Goal: Task Accomplishment & Management: Use online tool/utility

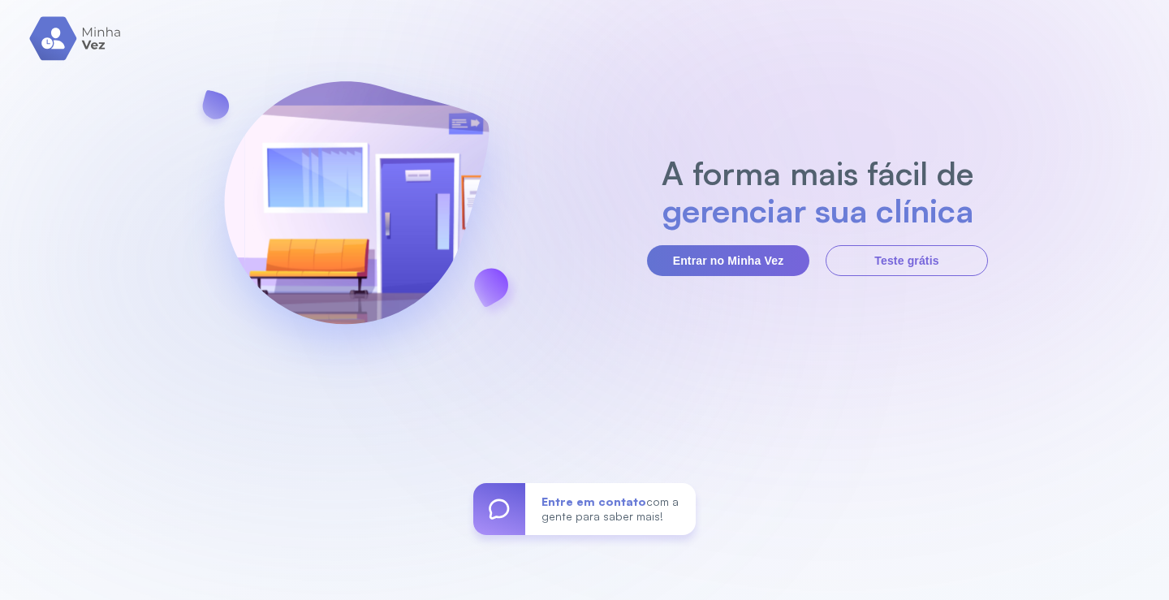
click at [745, 248] on button "Entrar no Minha Vez" at bounding box center [728, 260] width 162 height 31
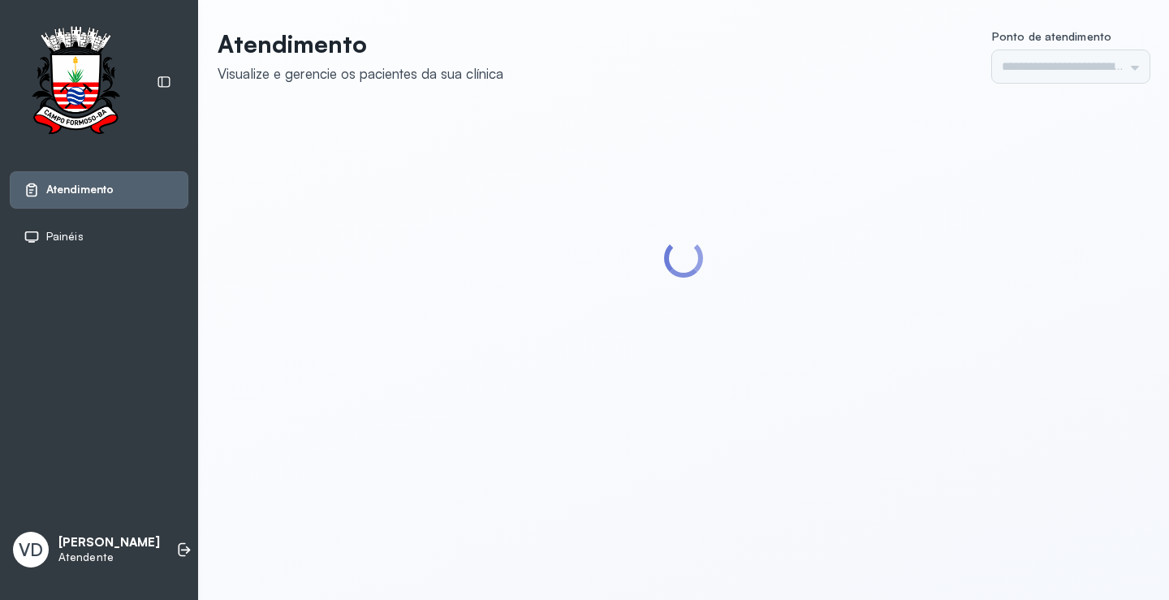
type input "*********"
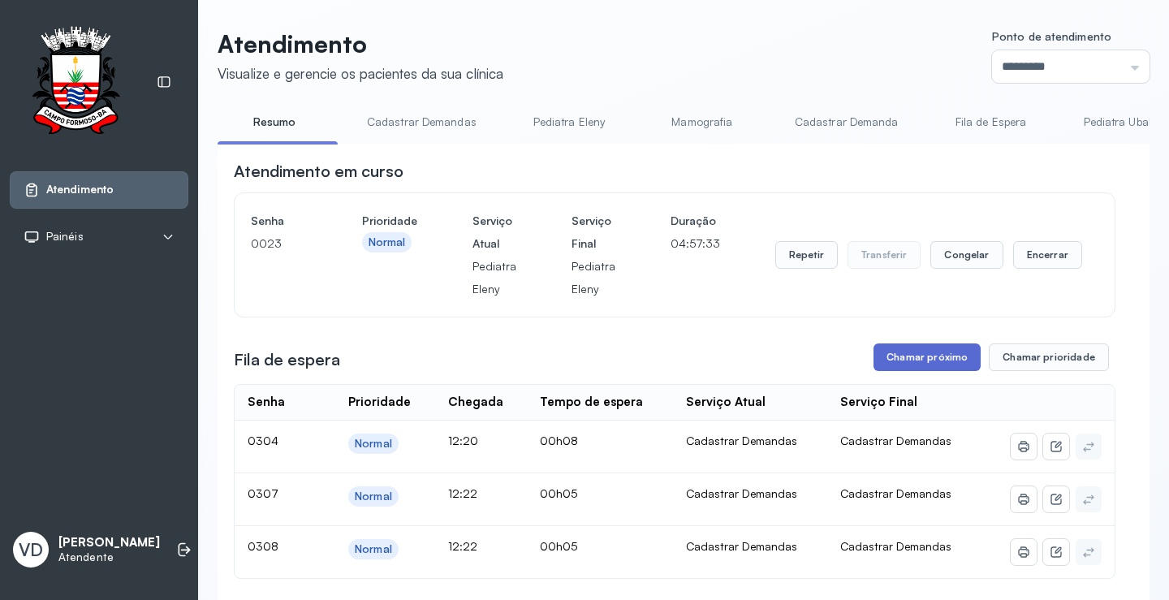
click at [945, 361] on button "Chamar próximo" at bounding box center [927, 357] width 107 height 28
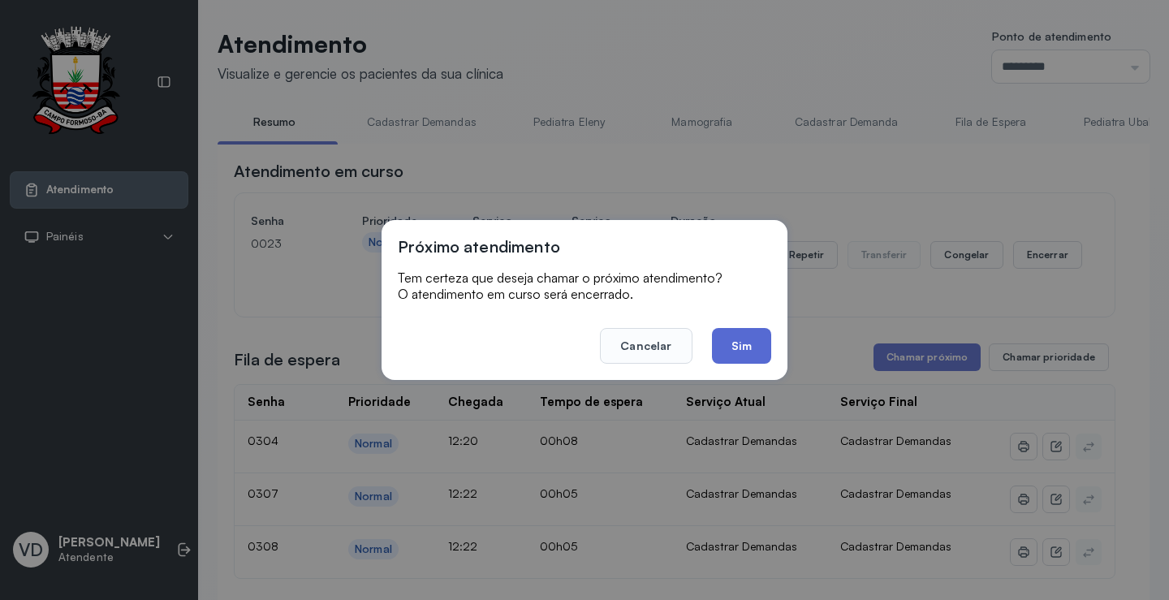
click at [731, 340] on button "Sim" at bounding box center [741, 346] width 59 height 36
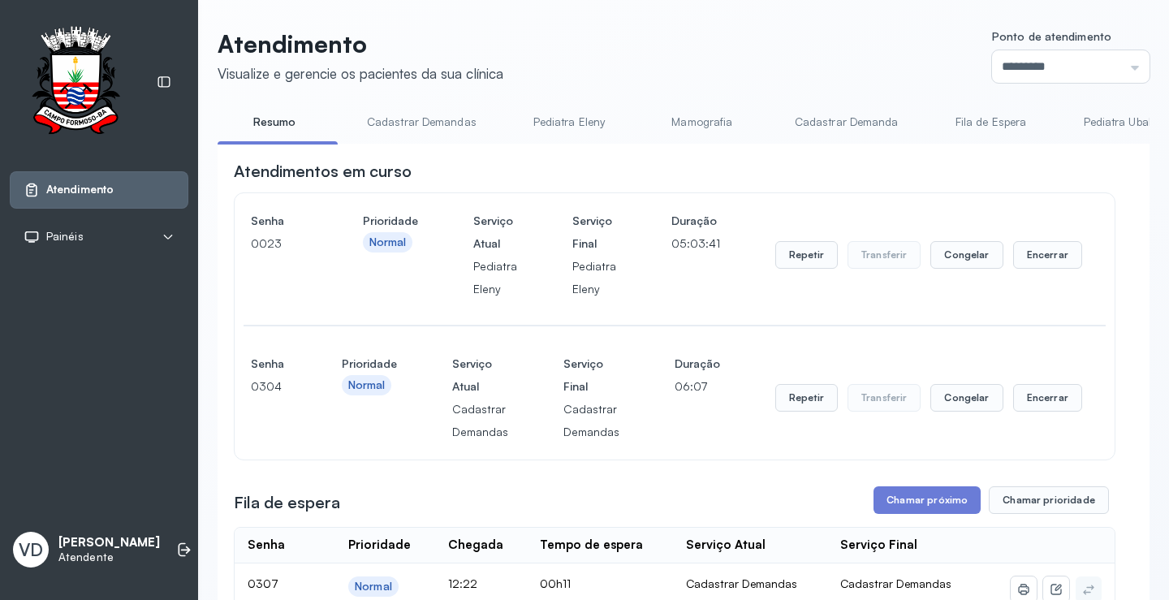
click at [903, 502] on button "Chamar próximo" at bounding box center [927, 500] width 107 height 28
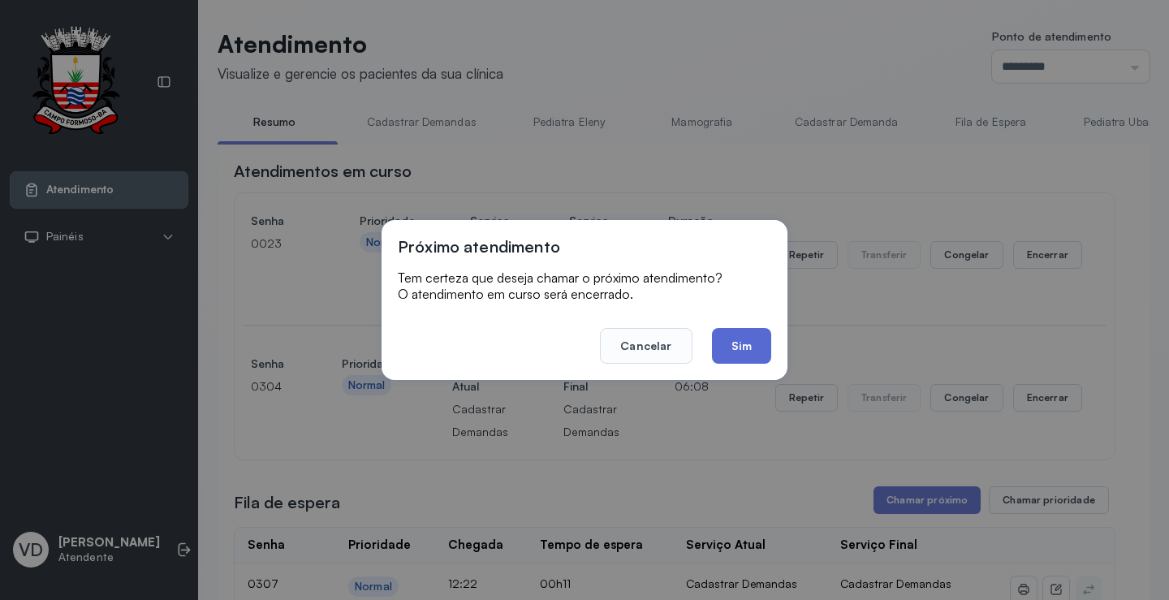
click at [751, 343] on button "Sim" at bounding box center [741, 346] width 59 height 36
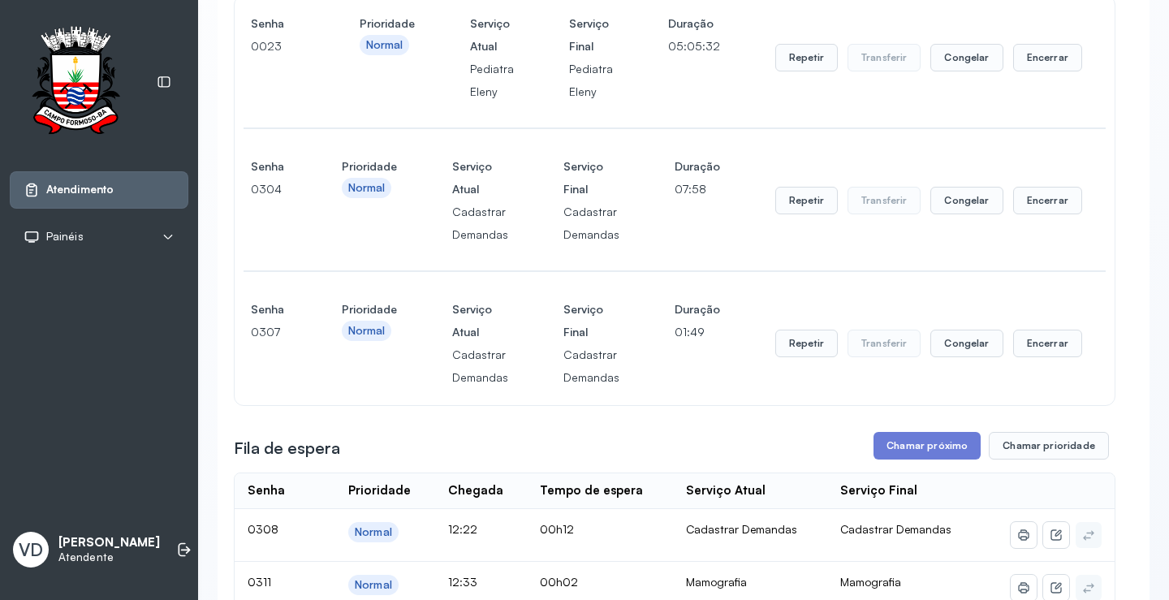
scroll to position [325, 0]
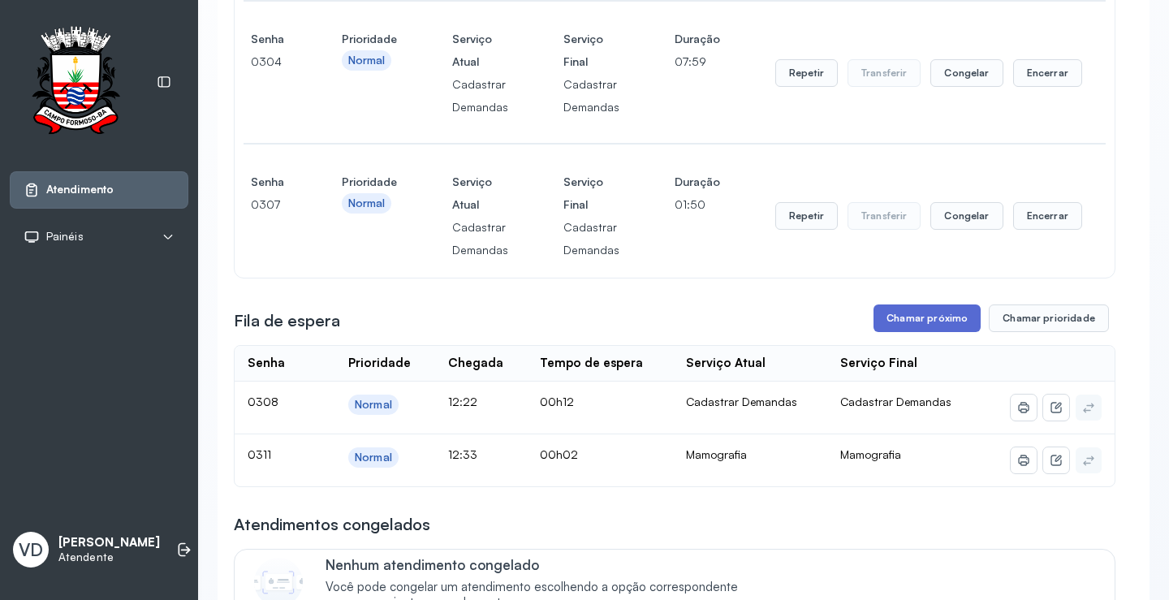
click at [898, 326] on button "Chamar próximo" at bounding box center [927, 318] width 107 height 28
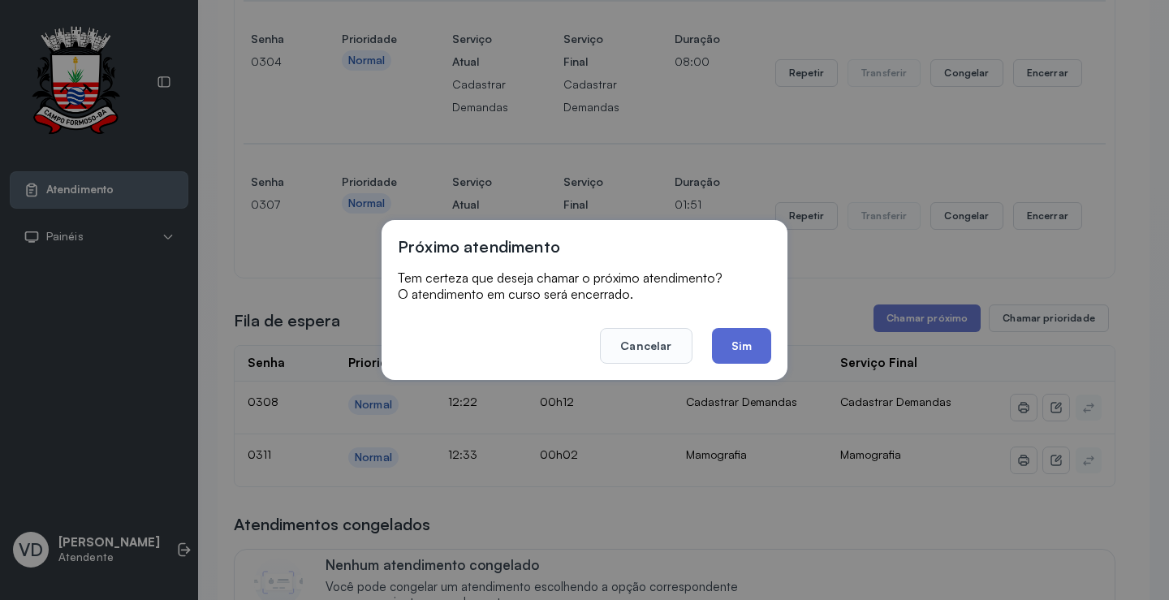
click at [744, 351] on button "Sim" at bounding box center [741, 346] width 59 height 36
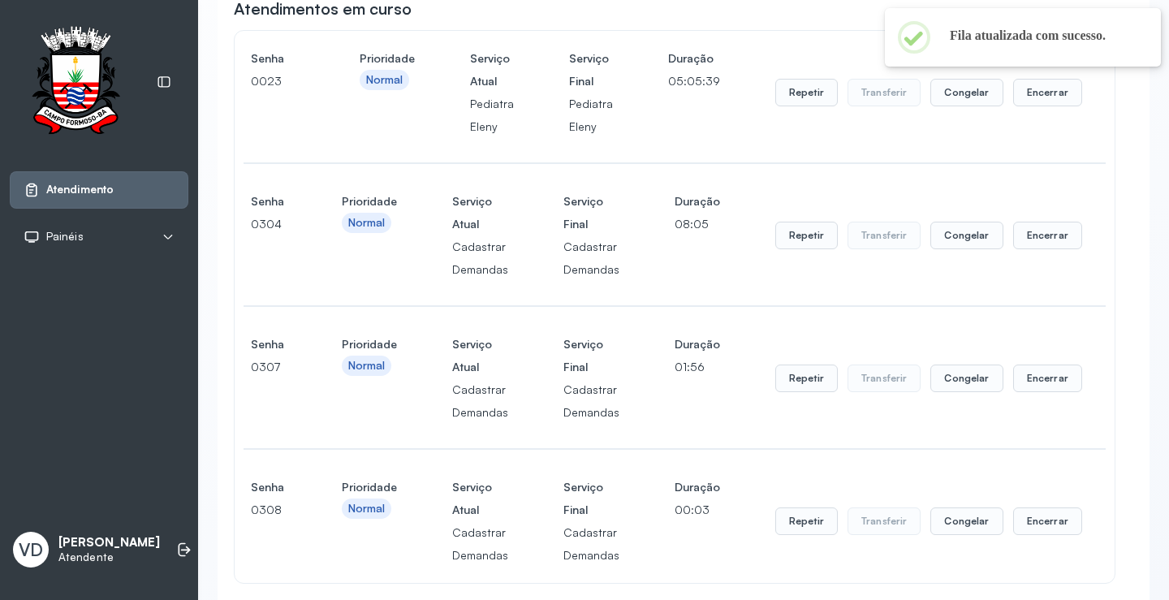
scroll to position [81, 0]
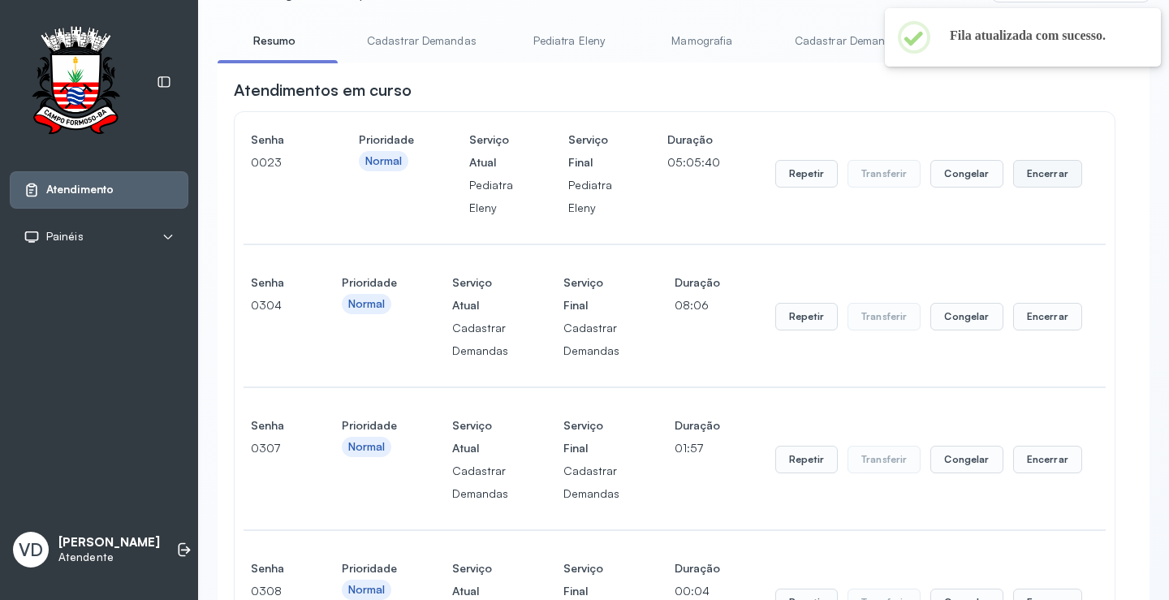
click at [1025, 188] on button "Encerrar" at bounding box center [1047, 174] width 69 height 28
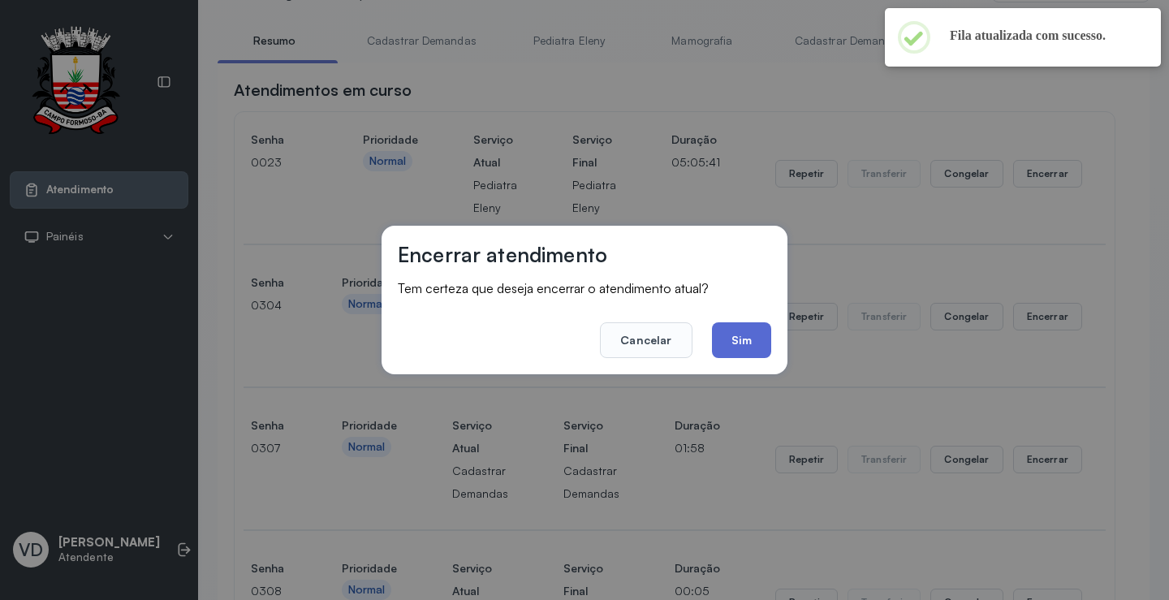
click at [740, 334] on button "Sim" at bounding box center [741, 340] width 59 height 36
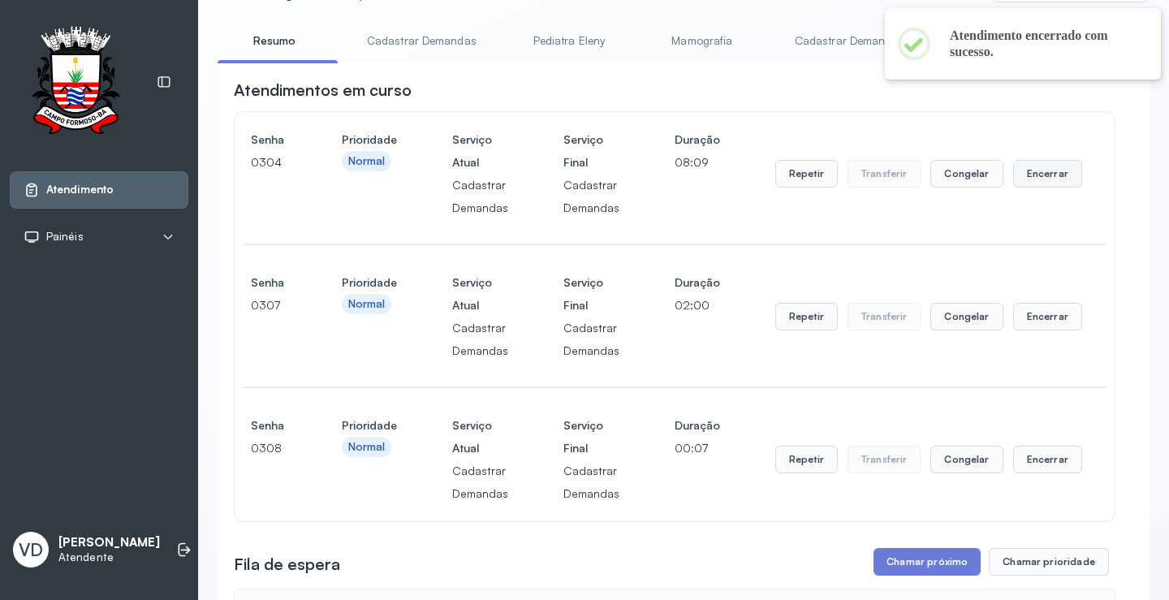
click at [1038, 181] on button "Encerrar" at bounding box center [1047, 174] width 69 height 28
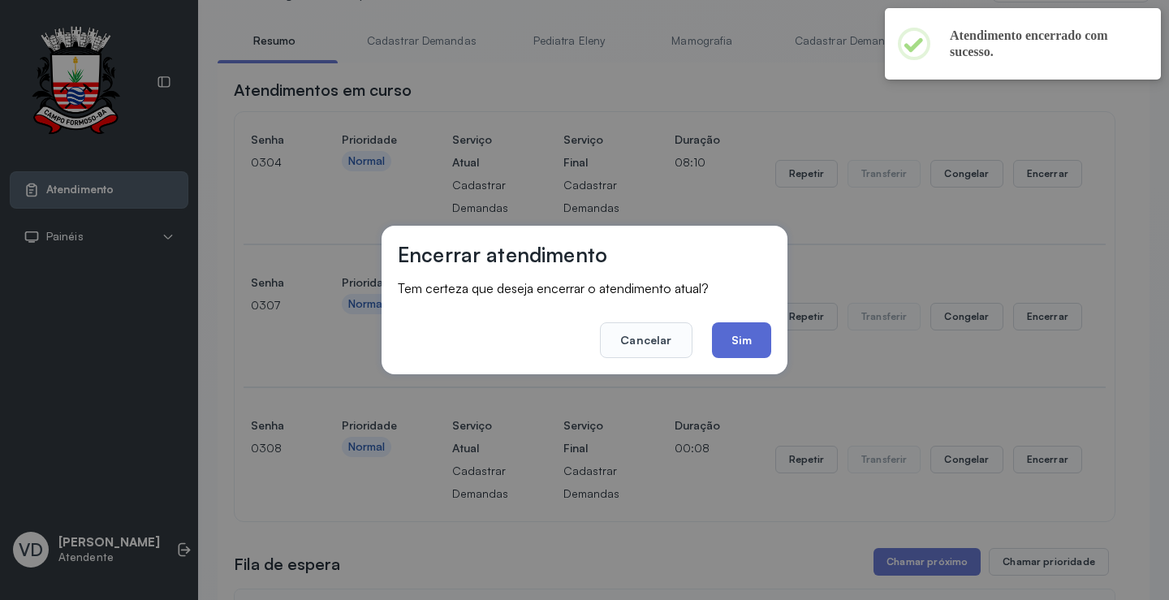
click at [753, 334] on button "Sim" at bounding box center [741, 340] width 59 height 36
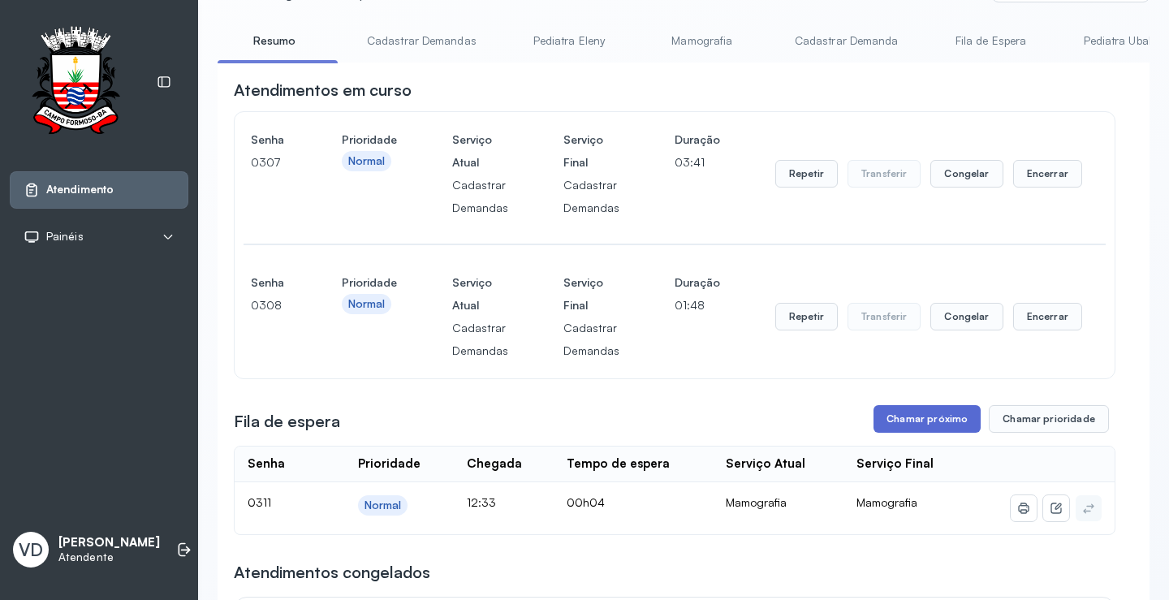
click at [895, 426] on button "Chamar próximo" at bounding box center [927, 419] width 107 height 28
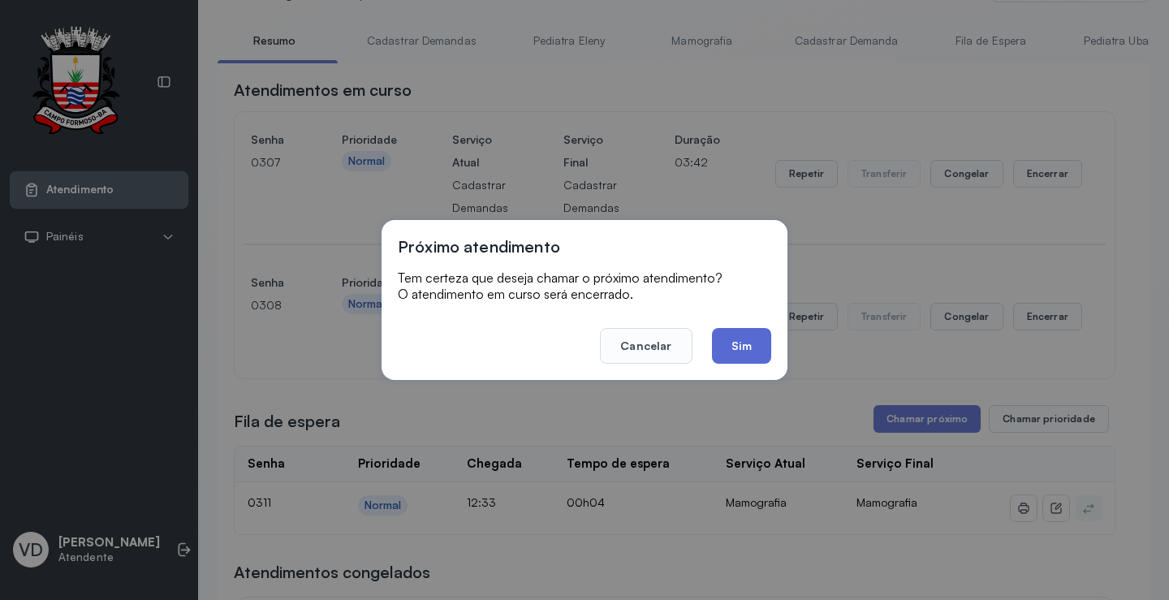
click at [754, 347] on button "Sim" at bounding box center [741, 346] width 59 height 36
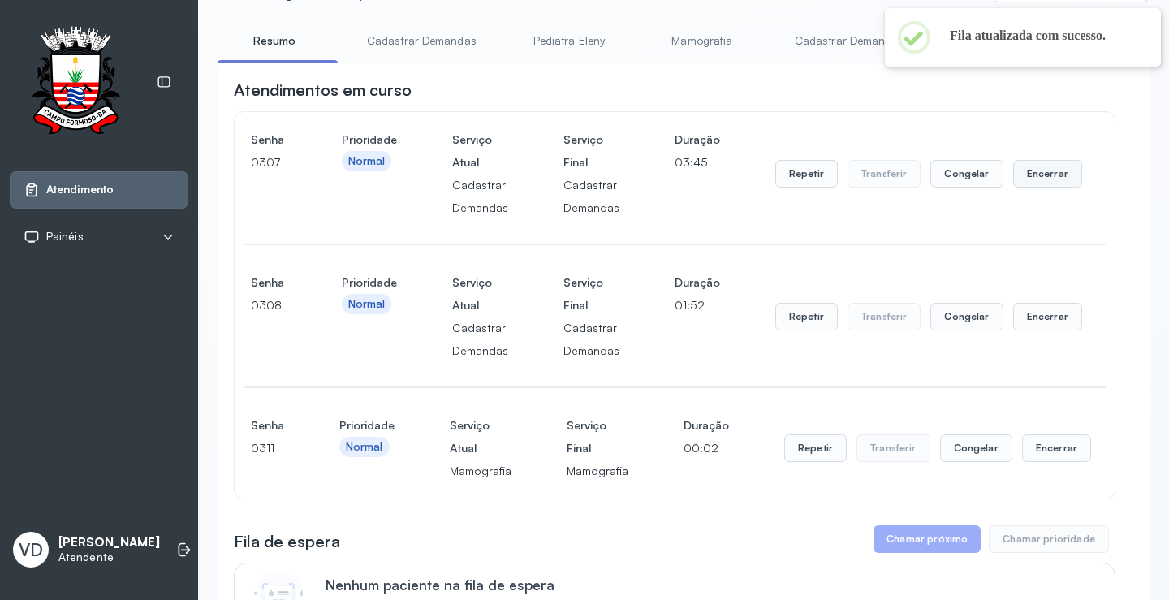
click at [1023, 183] on button "Encerrar" at bounding box center [1047, 174] width 69 height 28
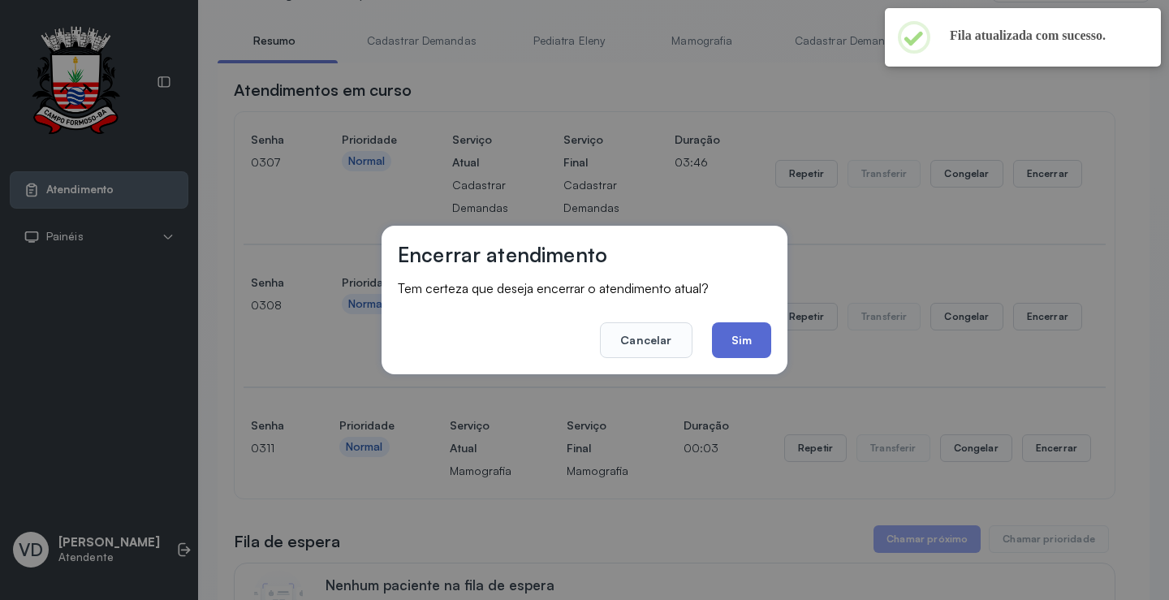
click at [731, 333] on button "Sim" at bounding box center [741, 340] width 59 height 36
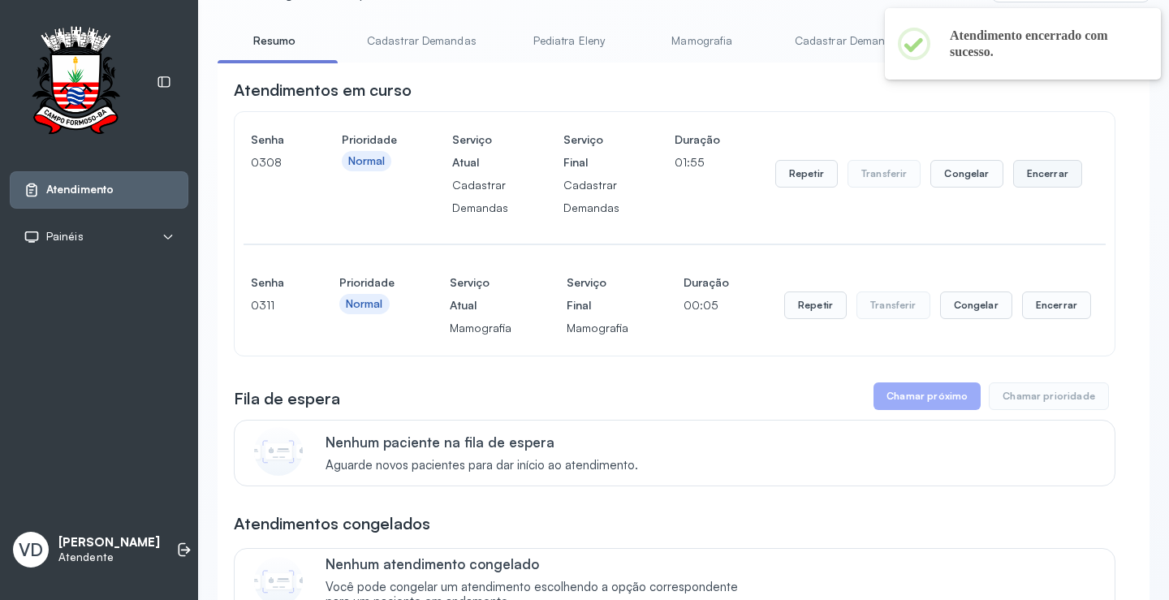
click at [1034, 182] on button "Encerrar" at bounding box center [1047, 174] width 69 height 28
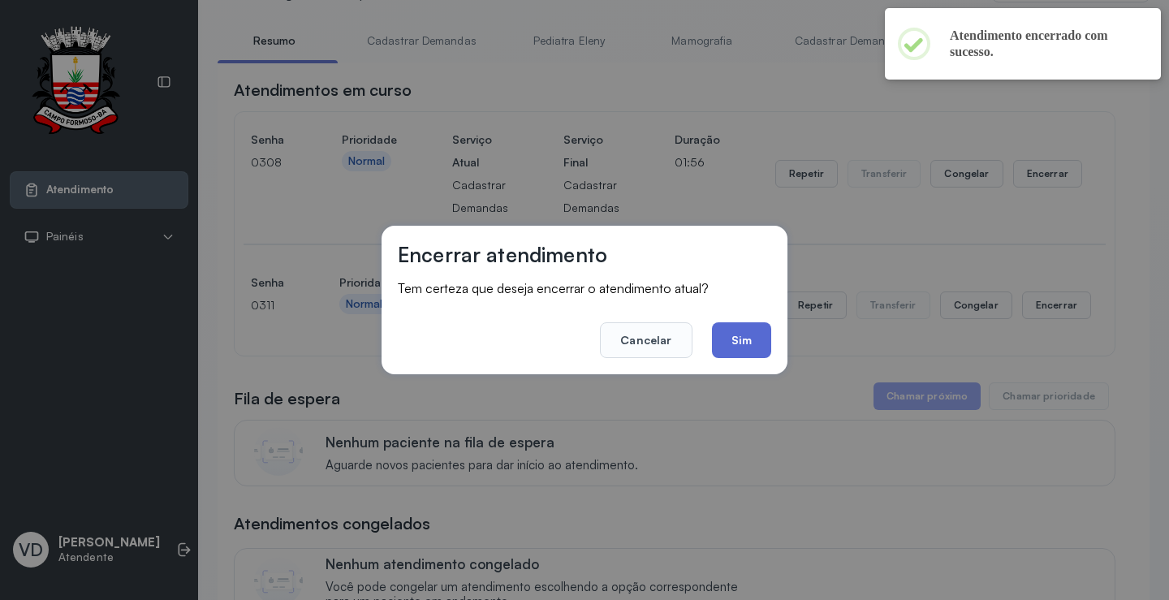
click at [749, 334] on button "Sim" at bounding box center [741, 340] width 59 height 36
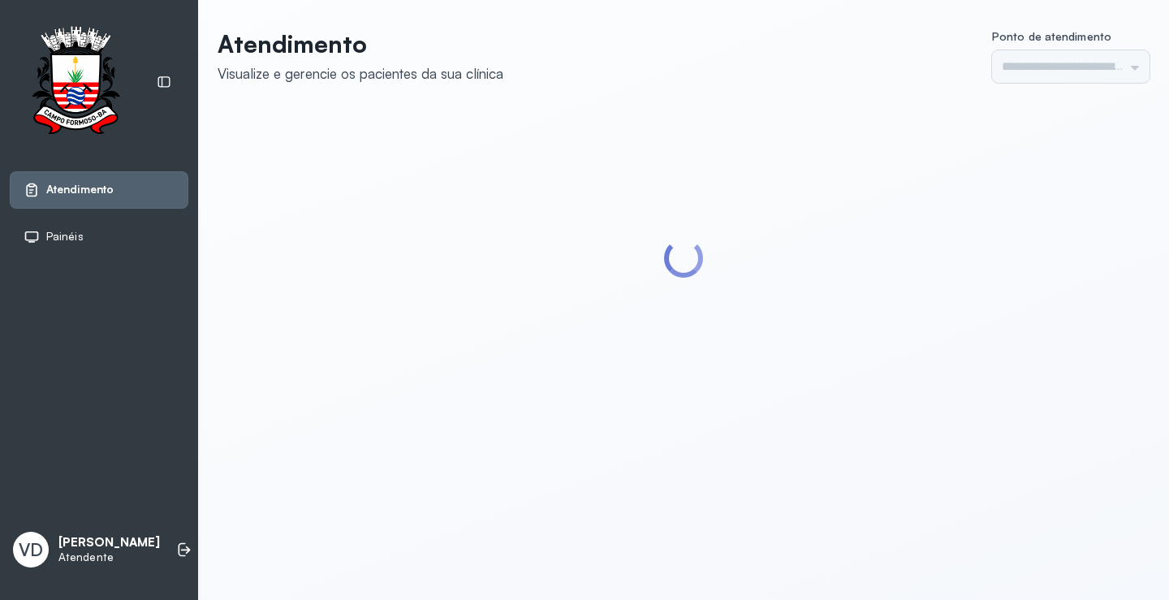
type input "*********"
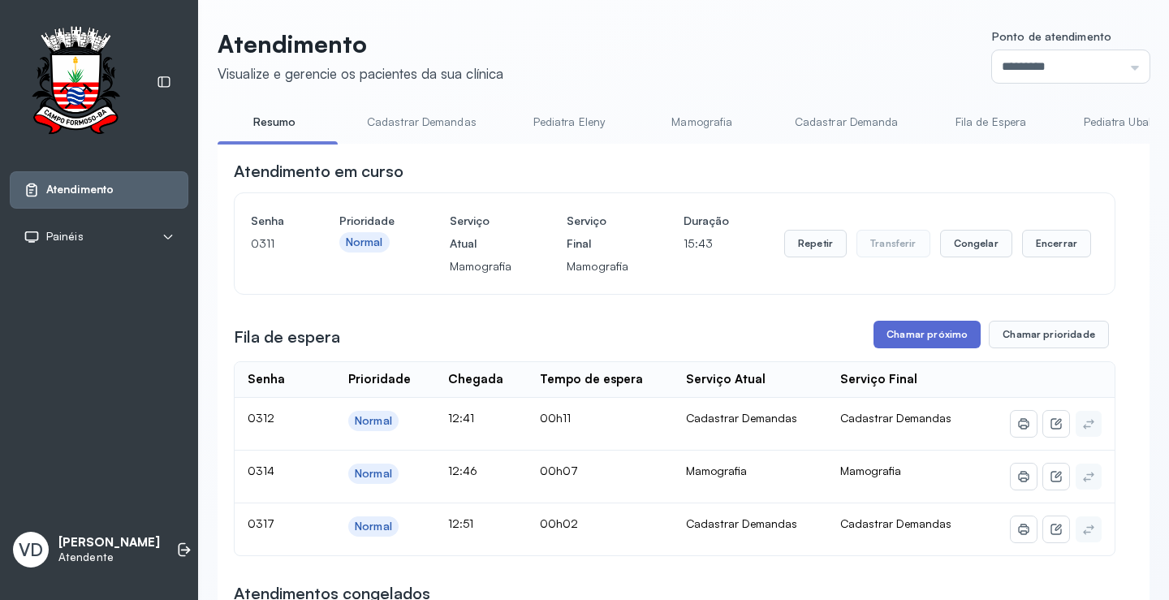
click at [921, 333] on button "Chamar próximo" at bounding box center [927, 335] width 107 height 28
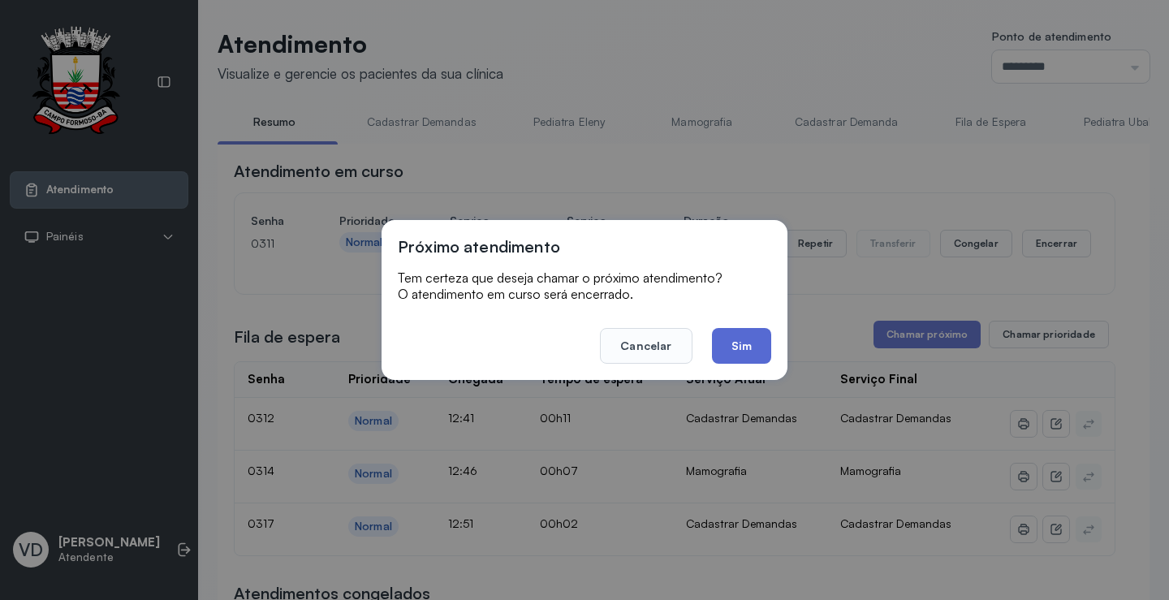
click at [741, 348] on button "Sim" at bounding box center [741, 346] width 59 height 36
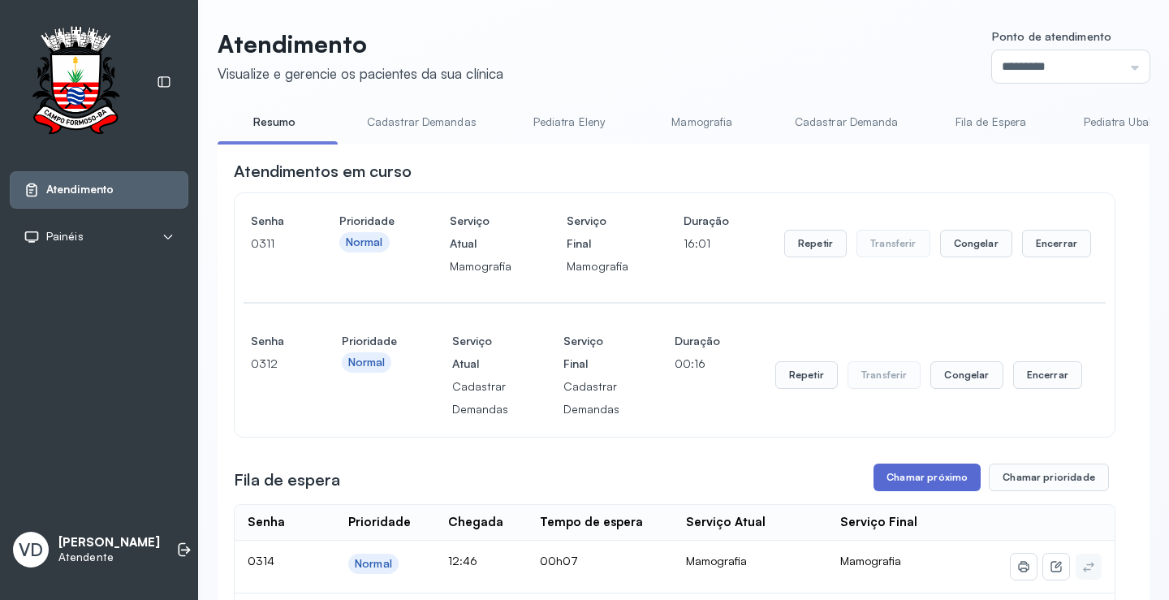
click at [882, 477] on button "Chamar próximo" at bounding box center [927, 478] width 107 height 28
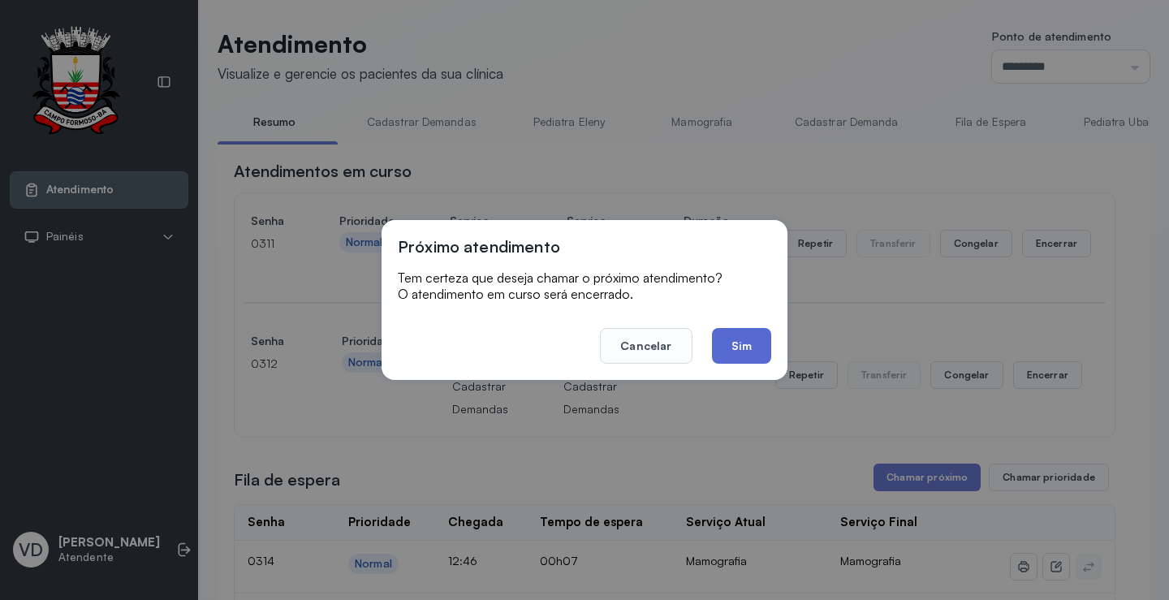
click at [744, 347] on button "Sim" at bounding box center [741, 346] width 59 height 36
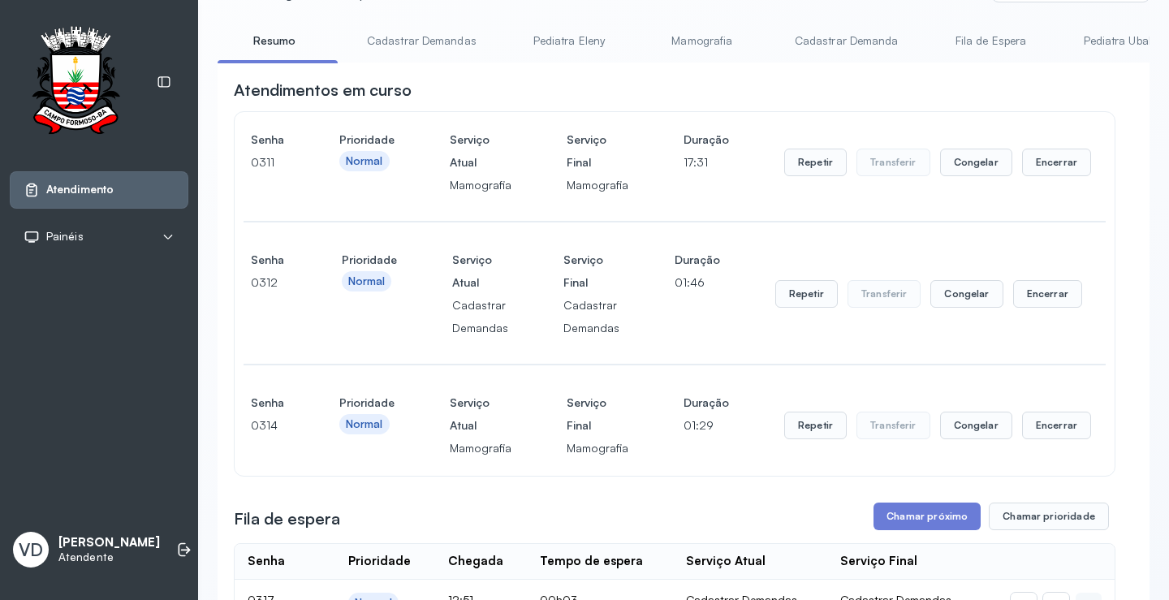
scroll to position [244, 0]
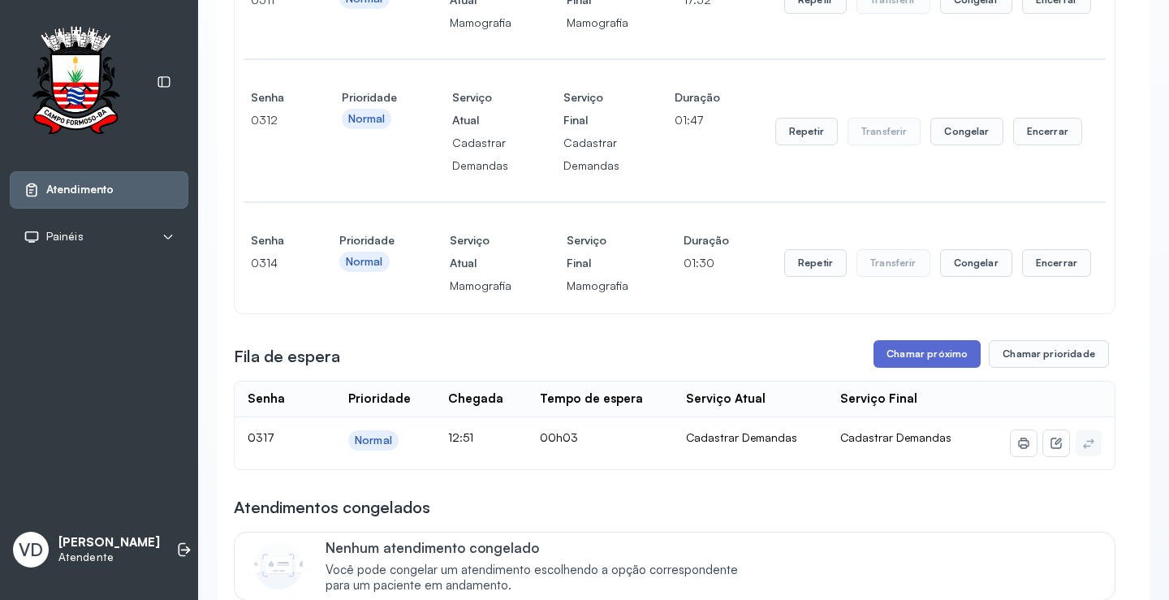
click at [907, 362] on button "Chamar próximo" at bounding box center [927, 354] width 107 height 28
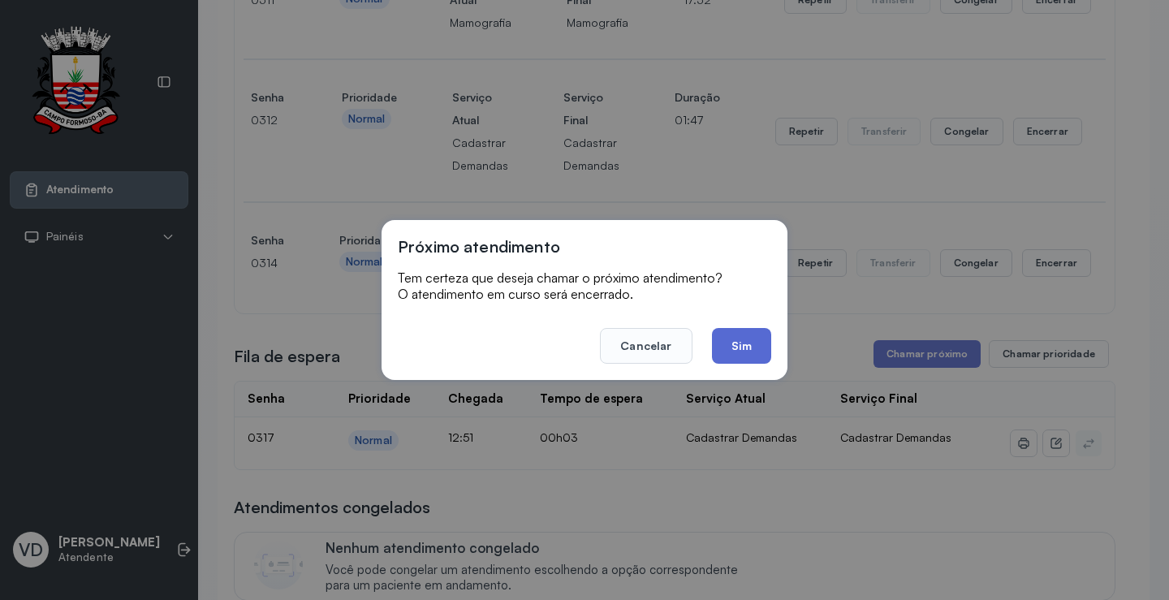
click at [741, 343] on button "Sim" at bounding box center [741, 346] width 59 height 36
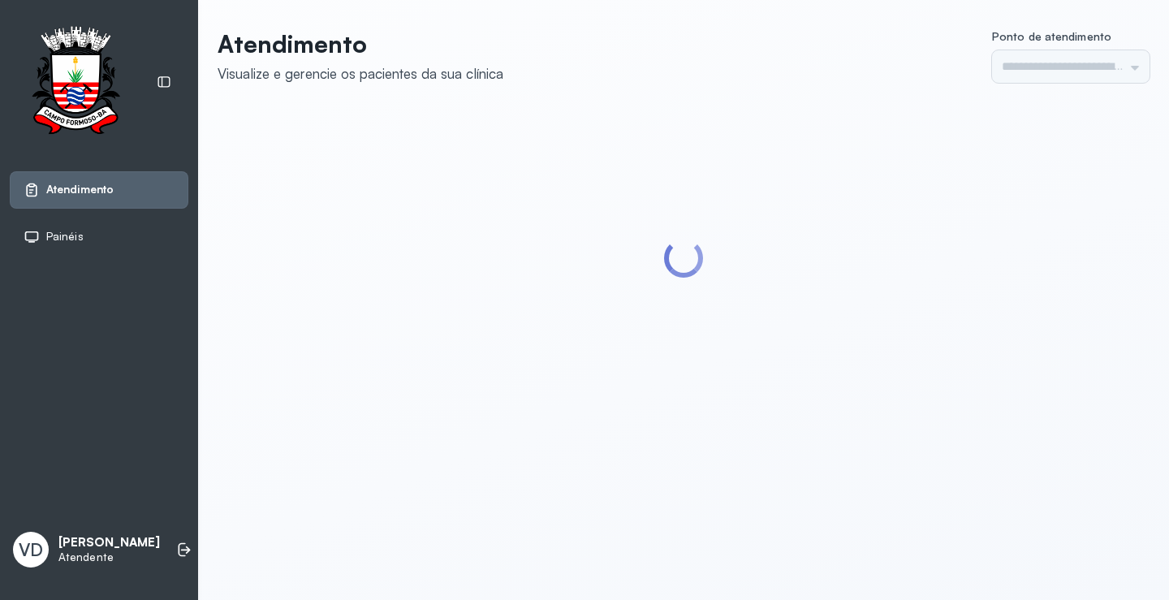
type input "*********"
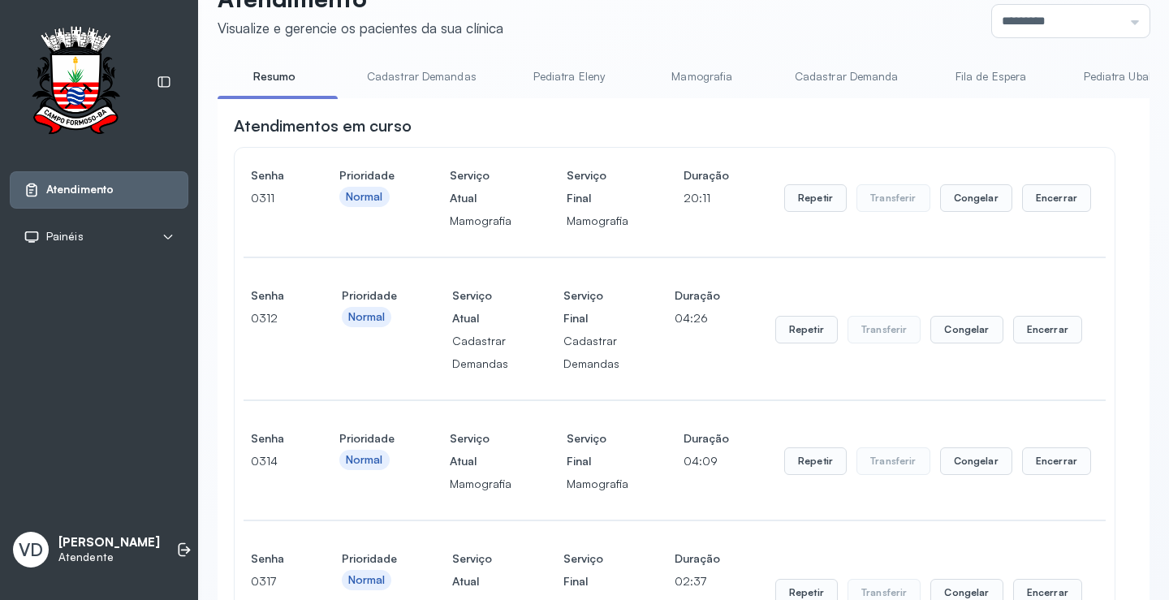
scroll to position [406, 0]
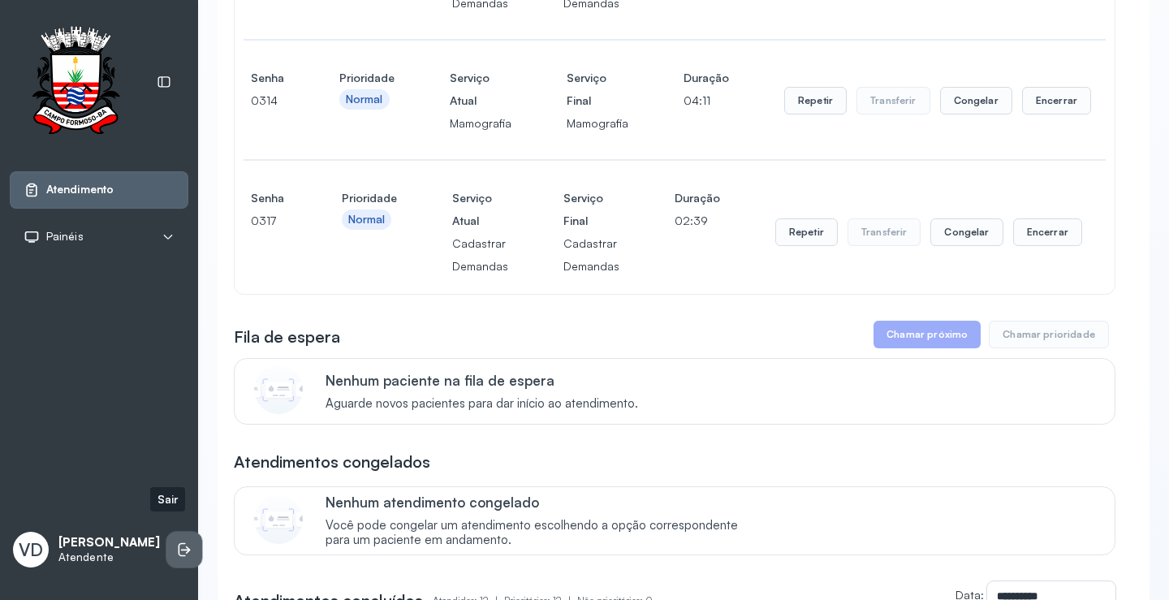
click at [176, 541] on icon at bounding box center [184, 549] width 16 height 16
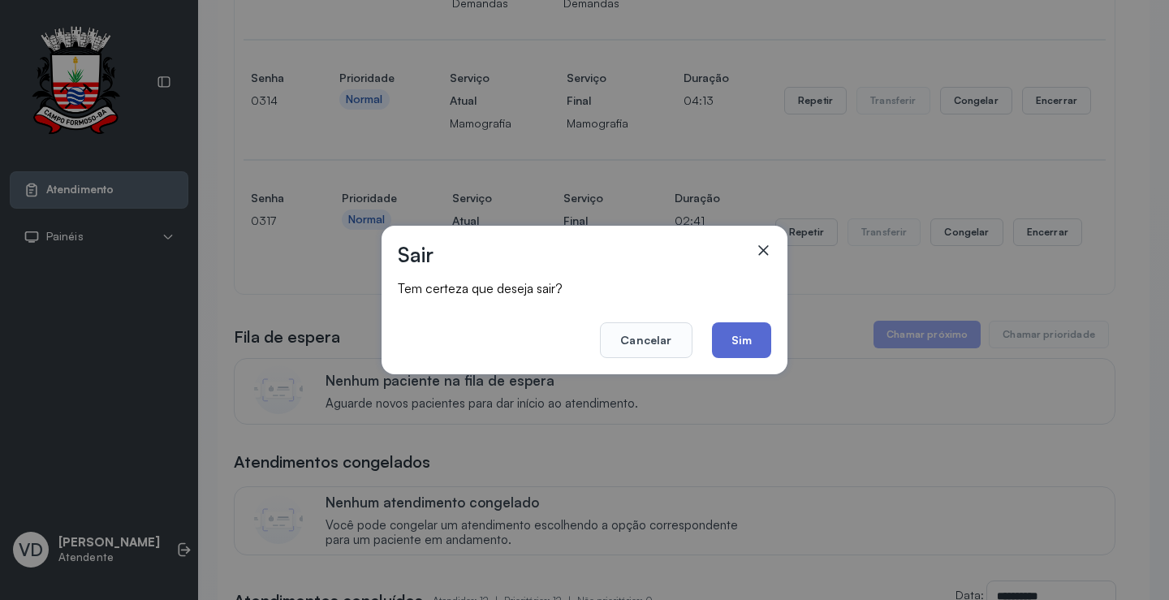
click at [749, 334] on button "Sim" at bounding box center [741, 340] width 59 height 36
